Goal: Use online tool/utility: Utilize a website feature to perform a specific function

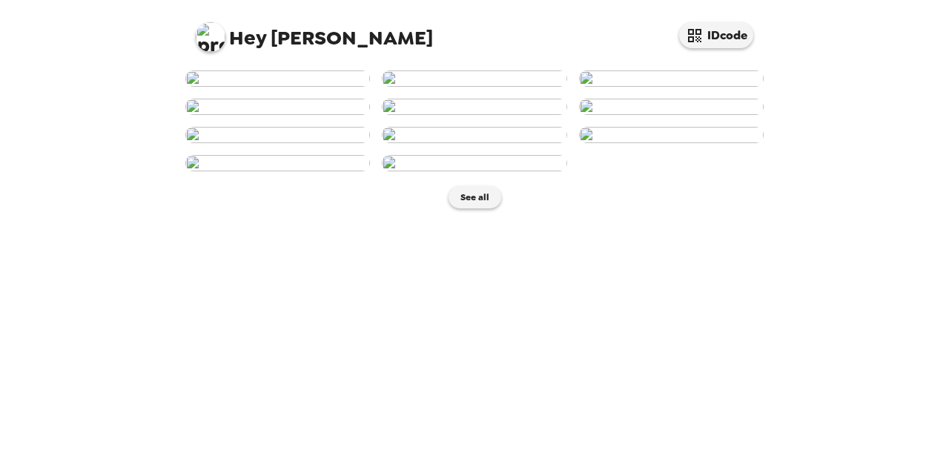
click at [473, 87] on img at bounding box center [474, 78] width 185 height 16
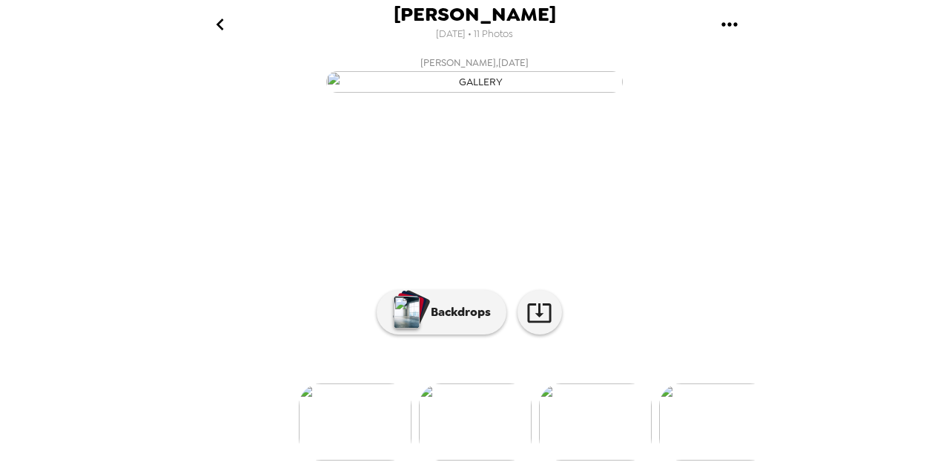
scroll to position [173, 0]
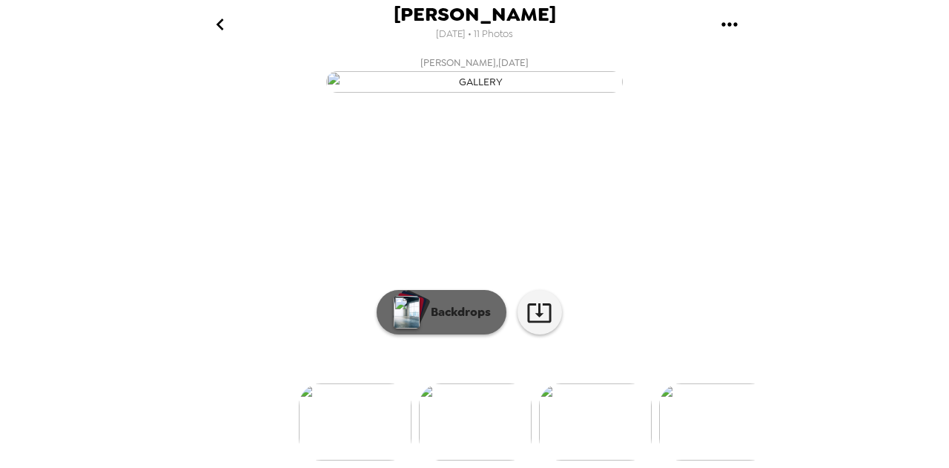
click at [431, 311] on button "Backdrops" at bounding box center [442, 312] width 130 height 44
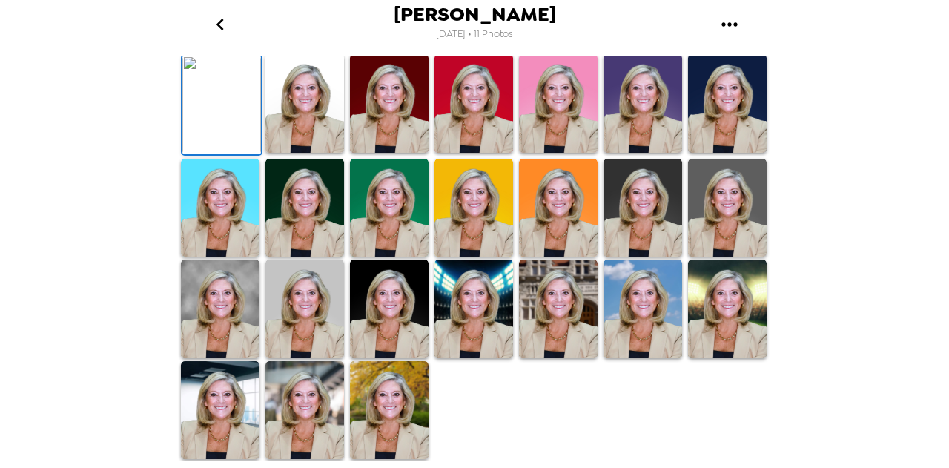
click at [302, 153] on img at bounding box center [304, 103] width 79 height 99
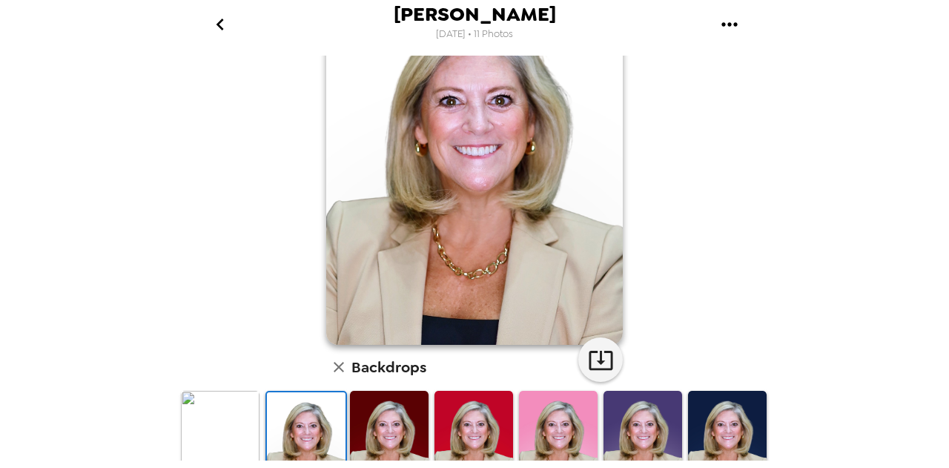
scroll to position [93, 0]
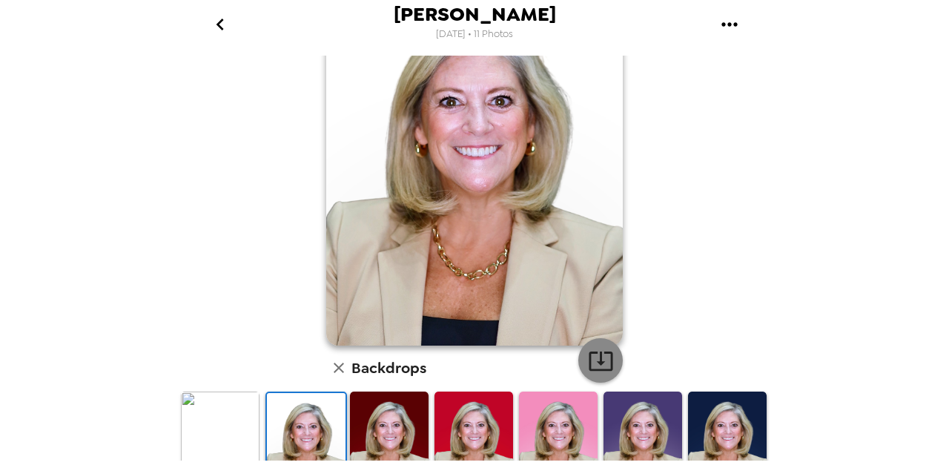
click at [598, 354] on icon "button" at bounding box center [601, 361] width 26 height 26
